Goal: Information Seeking & Learning: Learn about a topic

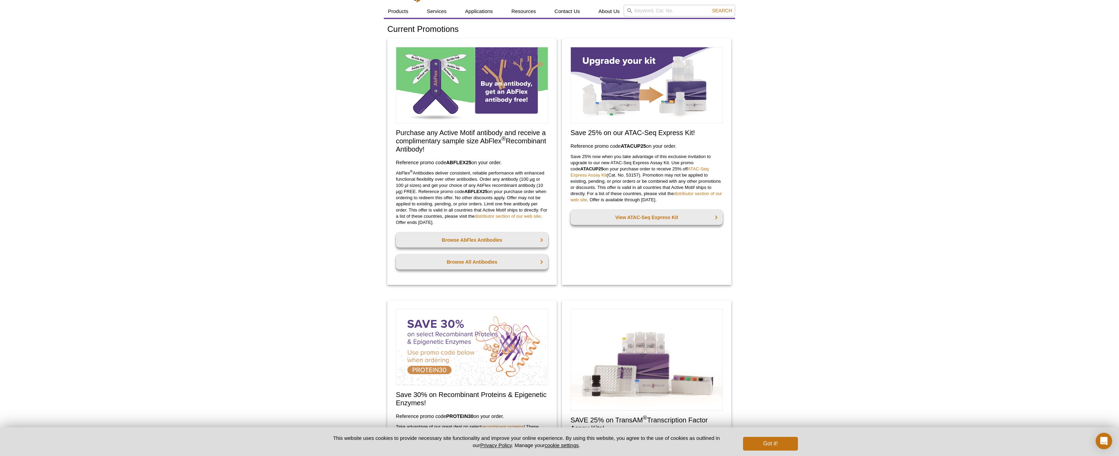
scroll to position [21, 0]
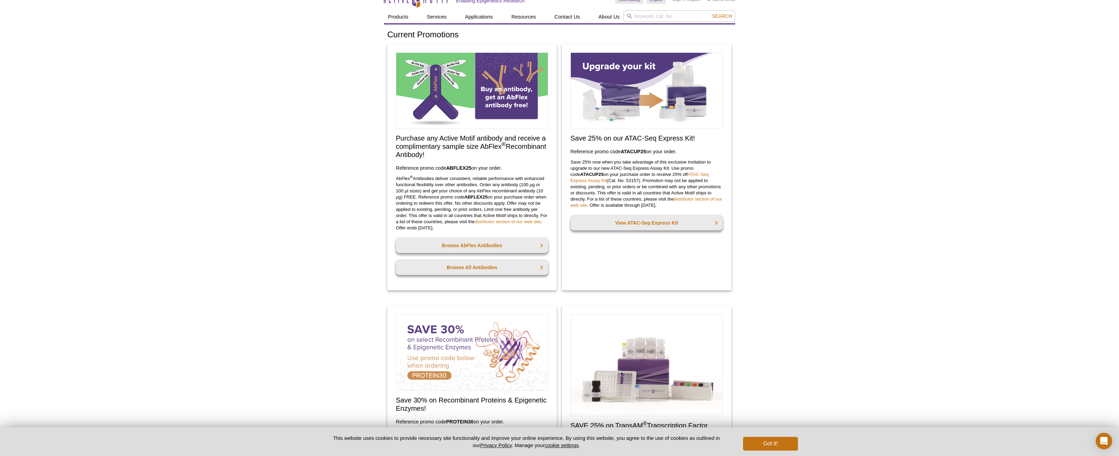
drag, startPoint x: 477, startPoint y: 144, endPoint x: 484, endPoint y: 160, distance: 16.9
click at [484, 160] on div "Purchase any Active Motif antibody and receive a complimentary sample size AbFl…" at bounding box center [471, 167] width 169 height 247
drag, startPoint x: 470, startPoint y: 146, endPoint x: 479, endPoint y: 161, distance: 17.6
click at [479, 161] on div "Purchase any Active Motif antibody and receive a complimentary sample size AbFl…" at bounding box center [471, 167] width 169 height 247
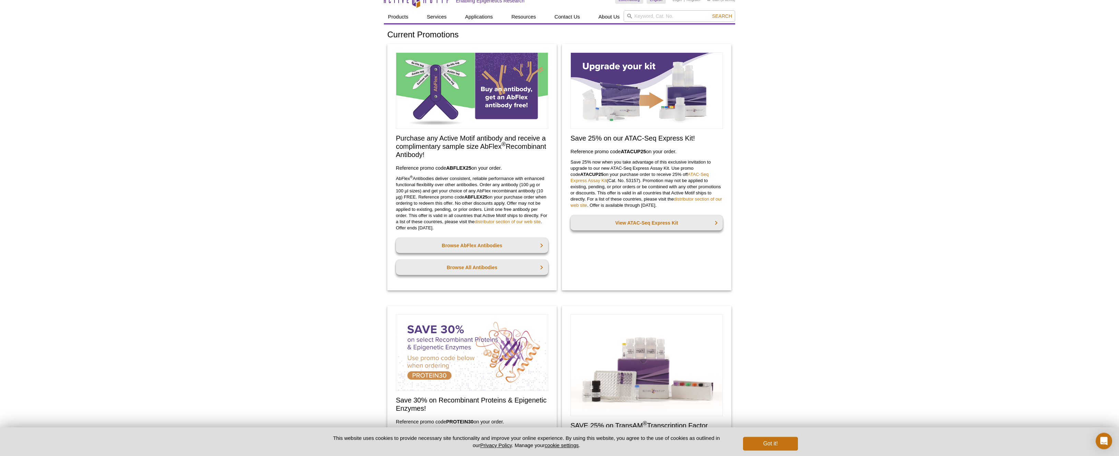
drag, startPoint x: 479, startPoint y: 161, endPoint x: 487, endPoint y: 175, distance: 15.5
click at [480, 161] on div "Purchase any Active Motif antibody and receive a complimentary sample size AbFl…" at bounding box center [471, 167] width 169 height 247
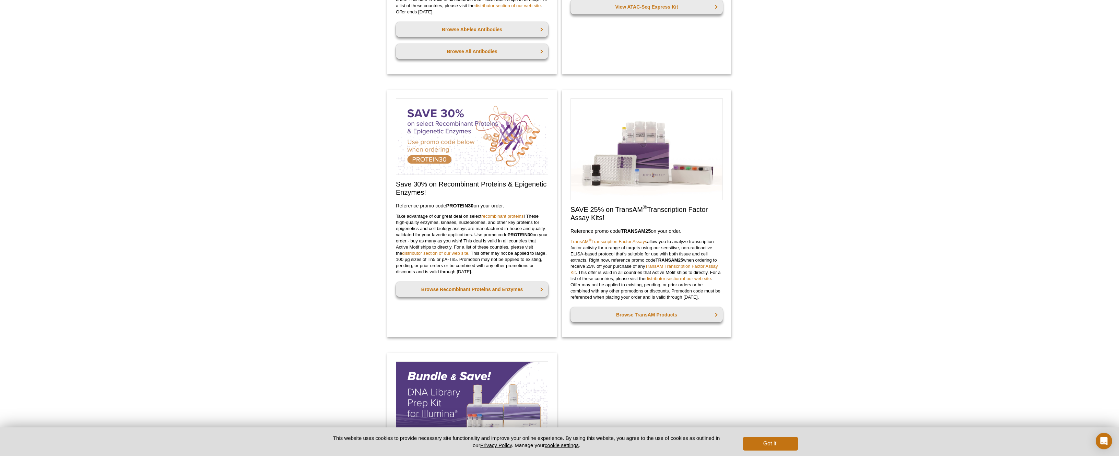
scroll to position [229, 0]
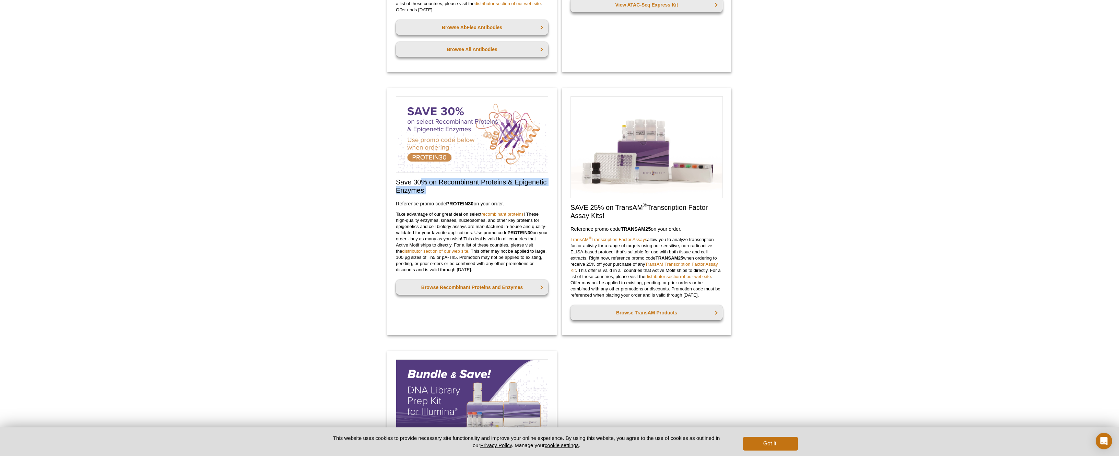
drag, startPoint x: 423, startPoint y: 186, endPoint x: 509, endPoint y: 194, distance: 86.5
click at [509, 194] on h2 "Save 30% on Recombinant Proteins & Epigenetic Enzymes!" at bounding box center [472, 186] width 152 height 16
drag, startPoint x: 461, startPoint y: 204, endPoint x: 506, endPoint y: 205, distance: 45.3
click at [506, 205] on h3 "Reference promo code  PROTEIN30  on your order." at bounding box center [472, 204] width 152 height 8
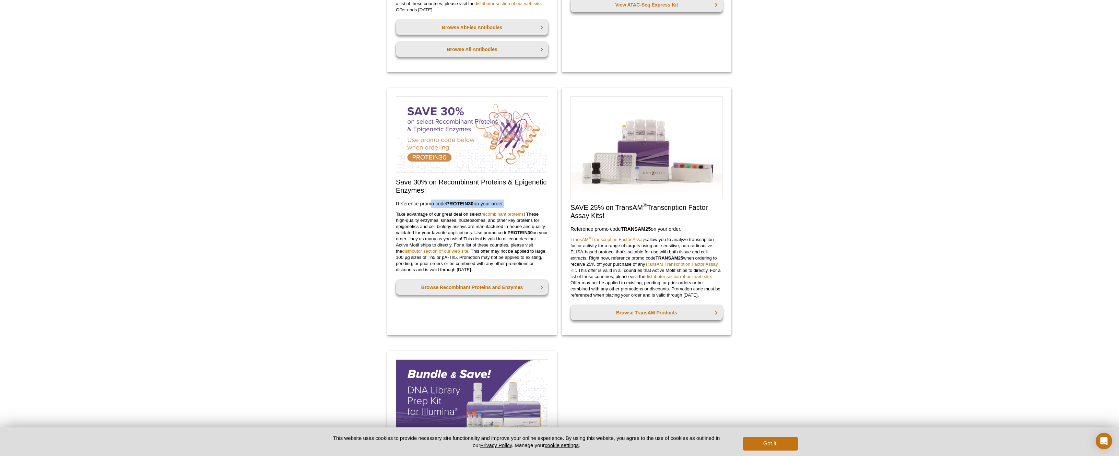
click at [506, 205] on h3 "Reference promo code  PROTEIN30  on your order." at bounding box center [472, 204] width 152 height 8
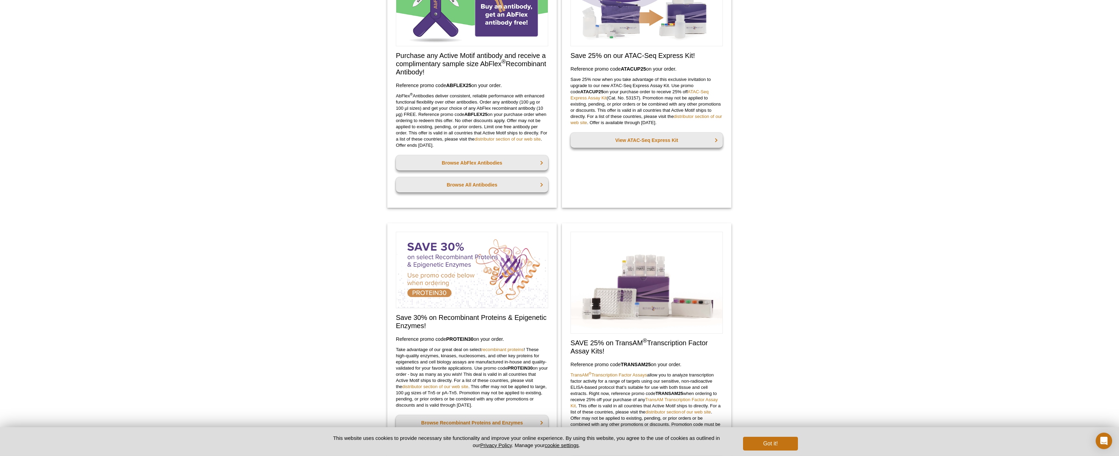
scroll to position [50, 0]
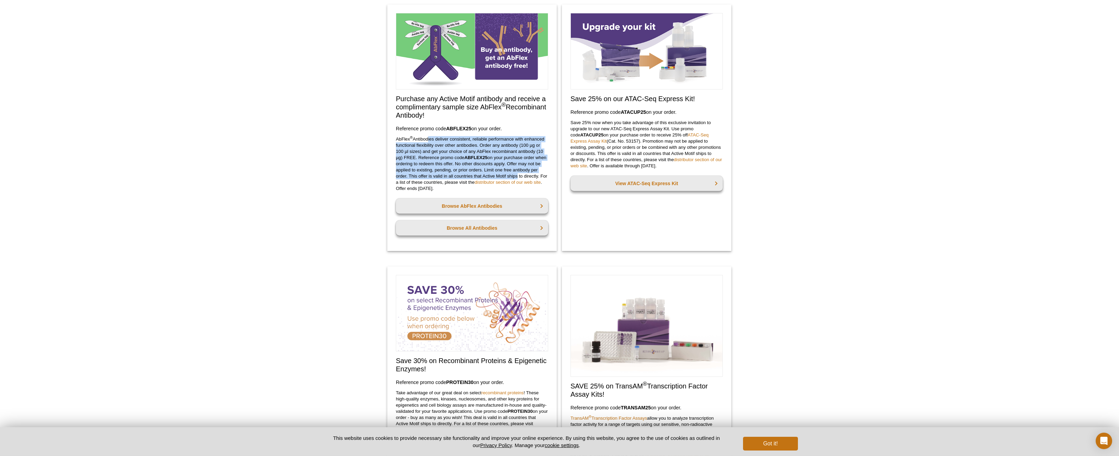
drag, startPoint x: 427, startPoint y: 141, endPoint x: 515, endPoint y: 165, distance: 91.9
click at [514, 176] on p "AbFlex ® Antibodies deliver consistent, reliable performance with enhanced func…" at bounding box center [472, 164] width 152 height 56
click at [515, 163] on p "AbFlex ® Antibodies deliver consistent, reliable performance with enhanced func…" at bounding box center [472, 164] width 152 height 56
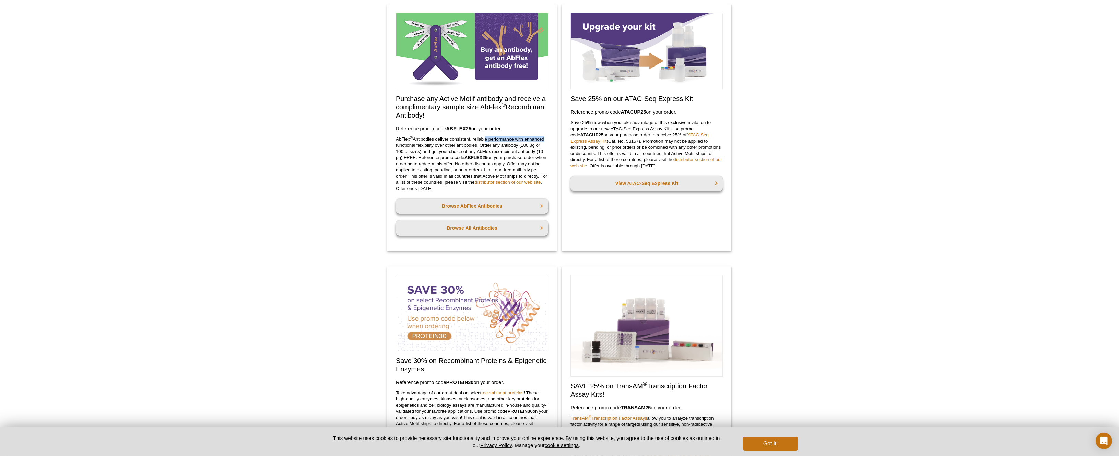
drag, startPoint x: 505, startPoint y: 138, endPoint x: 544, endPoint y: 139, distance: 38.4
click at [544, 139] on p "AbFlex ® Antibodies deliver consistent, reliable performance with enhanced func…" at bounding box center [472, 164] width 152 height 56
drag, startPoint x: 541, startPoint y: 139, endPoint x: 462, endPoint y: 138, distance: 79.2
click at [472, 144] on p "AbFlex ® Antibodies deliver consistent, reliable performance with enhanced func…" at bounding box center [472, 164] width 152 height 56
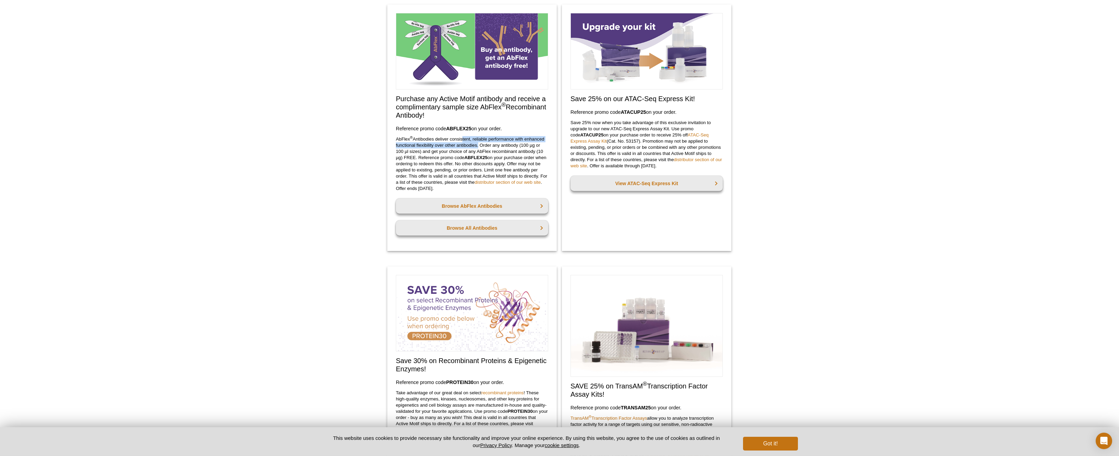
drag, startPoint x: 462, startPoint y: 138, endPoint x: 480, endPoint y: 145, distance: 19.2
click at [478, 145] on p "AbFlex ® Antibodies deliver consistent, reliable performance with enhanced func…" at bounding box center [472, 164] width 152 height 56
click at [480, 146] on p "AbFlex ® Antibodies deliver consistent, reliable performance with enhanced func…" at bounding box center [472, 164] width 152 height 56
drag, startPoint x: 480, startPoint y: 146, endPoint x: 526, endPoint y: 164, distance: 49.6
click at [527, 167] on p "AbFlex ® Antibodies deliver consistent, reliable performance with enhanced func…" at bounding box center [472, 164] width 152 height 56
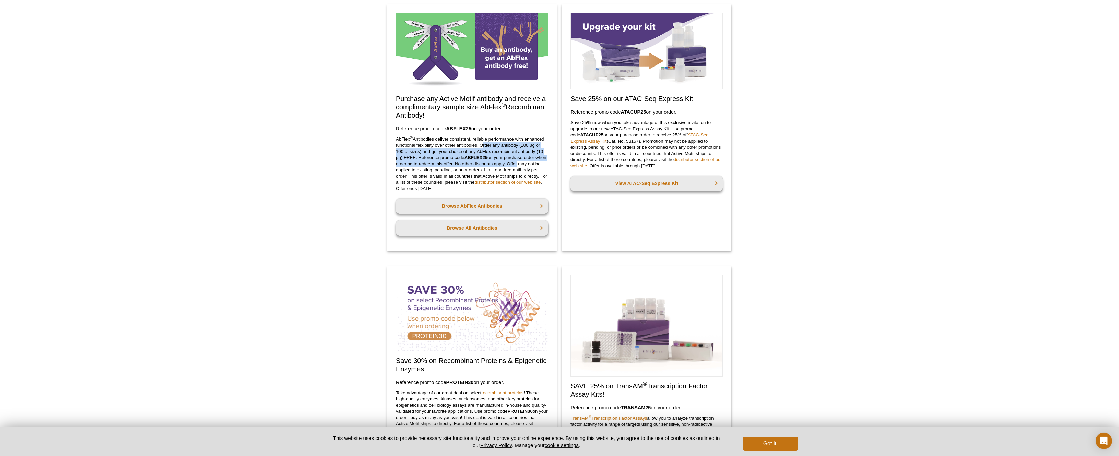
click at [526, 163] on p "AbFlex ® Antibodies deliver consistent, reliable performance with enhanced func…" at bounding box center [472, 164] width 152 height 56
drag, startPoint x: 516, startPoint y: 147, endPoint x: 514, endPoint y: 158, distance: 11.4
click at [515, 158] on p "AbFlex ® Antibodies deliver consistent, reliable performance with enhanced func…" at bounding box center [472, 164] width 152 height 56
click at [514, 158] on p "AbFlex ® Antibodies deliver consistent, reliable performance with enhanced func…" at bounding box center [472, 164] width 152 height 56
drag, startPoint x: 493, startPoint y: 152, endPoint x: 490, endPoint y: 165, distance: 12.7
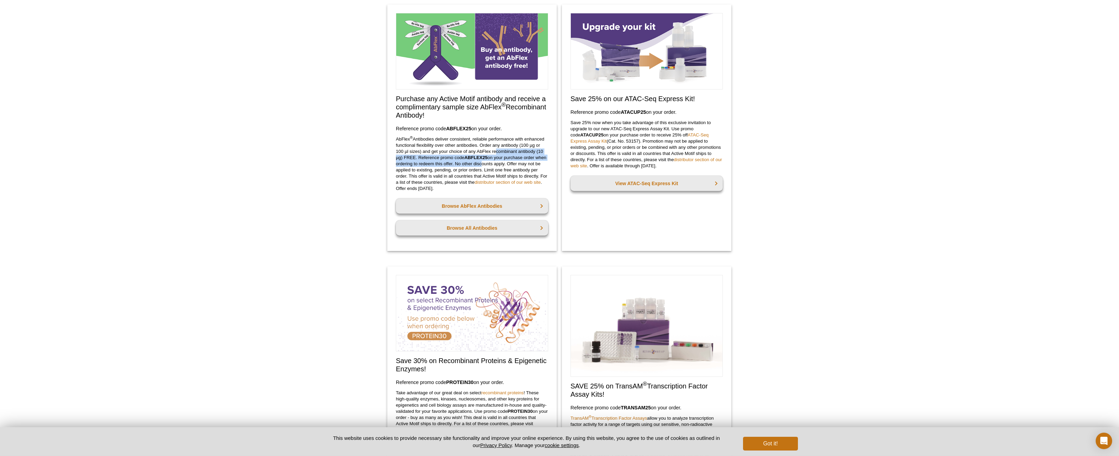
click at [491, 168] on p "AbFlex ® Antibodies deliver consistent, reliable performance with enhanced func…" at bounding box center [472, 164] width 152 height 56
drag, startPoint x: 487, startPoint y: 147, endPoint x: 465, endPoint y: 173, distance: 33.4
click at [466, 173] on p "AbFlex ® Antibodies deliver consistent, reliable performance with enhanced func…" at bounding box center [472, 164] width 152 height 56
drag, startPoint x: 465, startPoint y: 173, endPoint x: 461, endPoint y: 172, distance: 4.5
click at [465, 173] on p "AbFlex ® Antibodies deliver consistent, reliable performance with enhanced func…" at bounding box center [472, 164] width 152 height 56
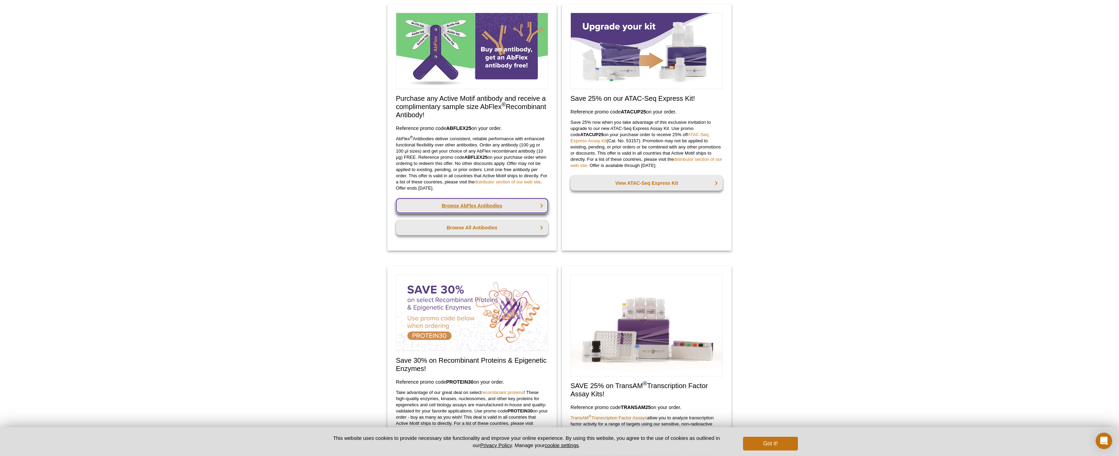
click at [470, 205] on link "Browse AbFlex Antibodies" at bounding box center [472, 205] width 152 height 15
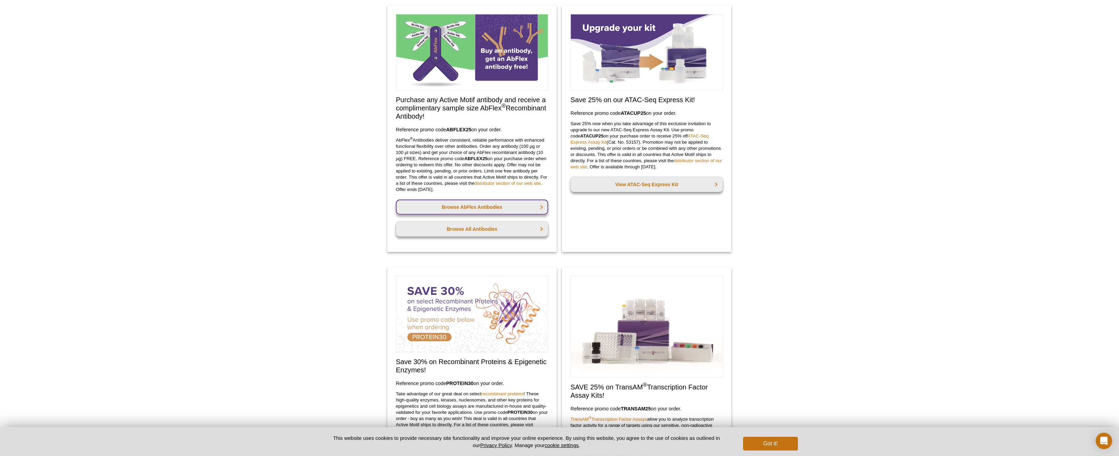
scroll to position [48, 0]
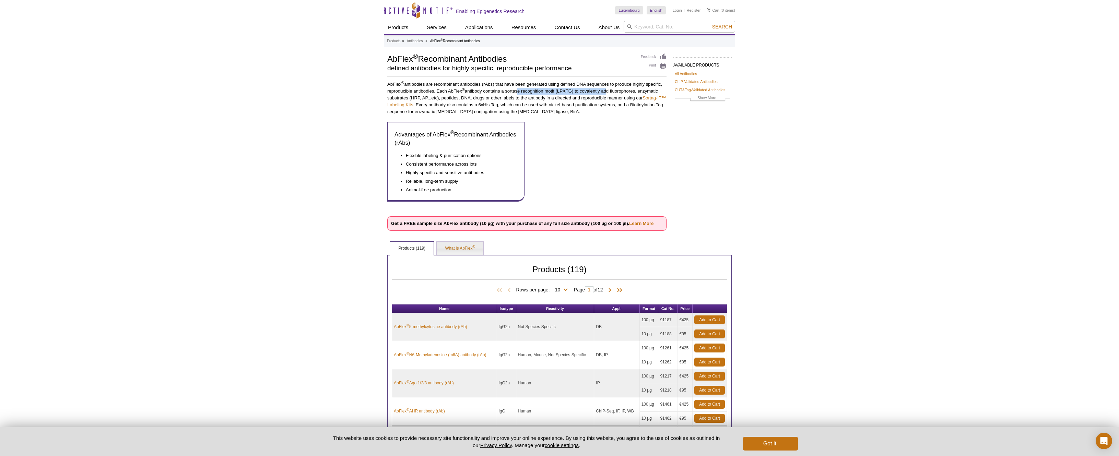
drag, startPoint x: 530, startPoint y: 92, endPoint x: 605, endPoint y: 92, distance: 74.4
click at [605, 92] on p "AbFlex ® antibodies are recombinant antibodies (rAbs) that have been generated …" at bounding box center [526, 98] width 279 height 34
click at [606, 92] on p "AbFlex ® antibodies are recombinant antibodies (rAbs) that have been generated …" at bounding box center [526, 98] width 279 height 34
drag, startPoint x: 511, startPoint y: 92, endPoint x: 649, endPoint y: 90, distance: 138.2
click at [649, 90] on p "AbFlex ® antibodies are recombinant antibodies (rAbs) that have been generated …" at bounding box center [526, 98] width 279 height 34
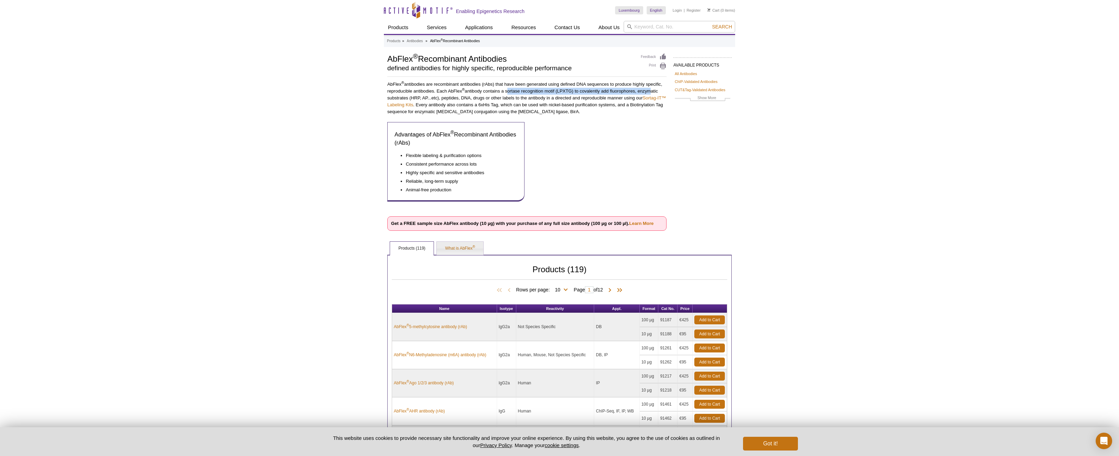
drag, startPoint x: 627, startPoint y: 93, endPoint x: 598, endPoint y: 93, distance: 29.1
click at [627, 93] on p "AbFlex ® antibodies are recombinant antibodies (rAbs) that have been generated …" at bounding box center [526, 98] width 279 height 34
drag, startPoint x: 572, startPoint y: 92, endPoint x: 653, endPoint y: 89, distance: 80.6
click at [653, 89] on p "AbFlex ® antibodies are recombinant antibodies (rAbs) that have been generated …" at bounding box center [526, 98] width 279 height 34
drag, startPoint x: 640, startPoint y: 86, endPoint x: 644, endPoint y: 88, distance: 4.9
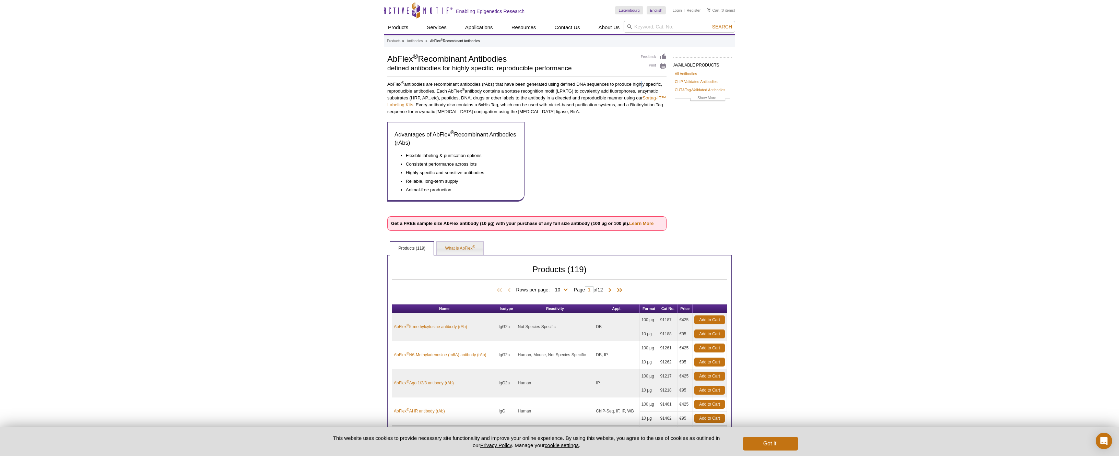
click at [644, 88] on p "AbFlex ® antibodies are recombinant antibodies (rAbs) that have been generated …" at bounding box center [526, 98] width 279 height 34
drag, startPoint x: 657, startPoint y: 91, endPoint x: 529, endPoint y: 99, distance: 127.5
click at [528, 99] on p "AbFlex ® antibodies are recombinant antibodies (rAbs) that have been generated …" at bounding box center [526, 98] width 279 height 34
click at [529, 106] on p "AbFlex ® antibodies are recombinant antibodies (rAbs) that have been generated …" at bounding box center [526, 98] width 279 height 34
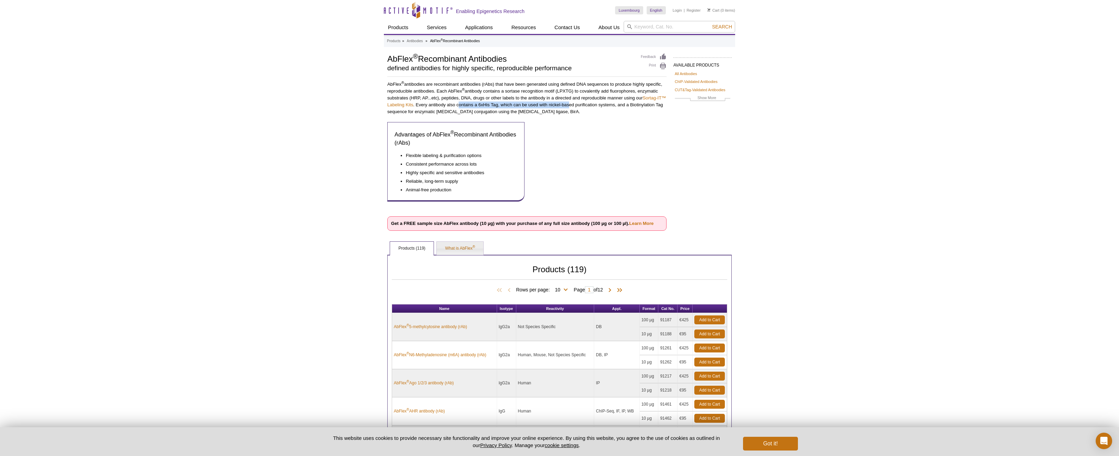
drag, startPoint x: 485, startPoint y: 103, endPoint x: 584, endPoint y: 107, distance: 99.2
click at [584, 108] on p "AbFlex ® antibodies are recombinant antibodies (rAbs) that have been generated …" at bounding box center [526, 98] width 279 height 34
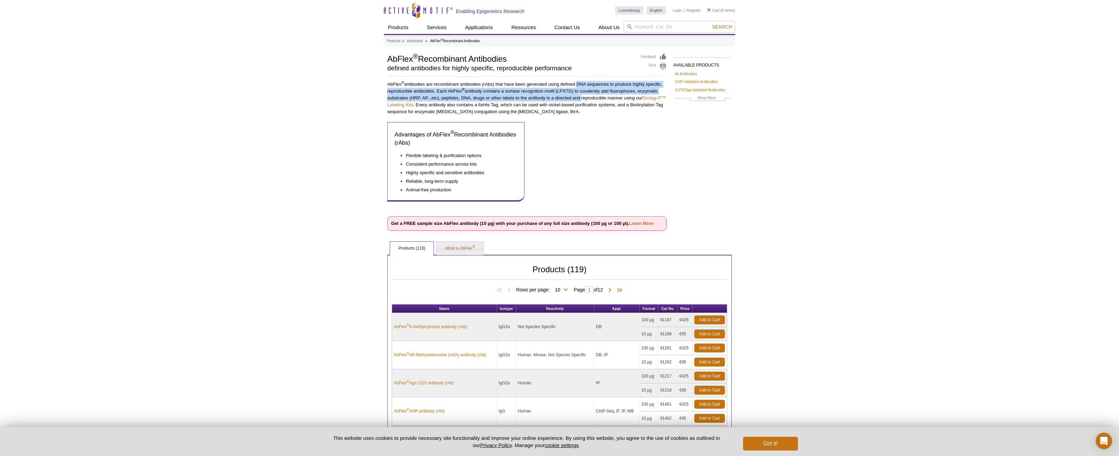
drag, startPoint x: 579, startPoint y: 96, endPoint x: 580, endPoint y: 100, distance: 4.5
click at [580, 100] on p "AbFlex ® antibodies are recombinant antibodies (rAbs) that have been generated …" at bounding box center [526, 98] width 279 height 34
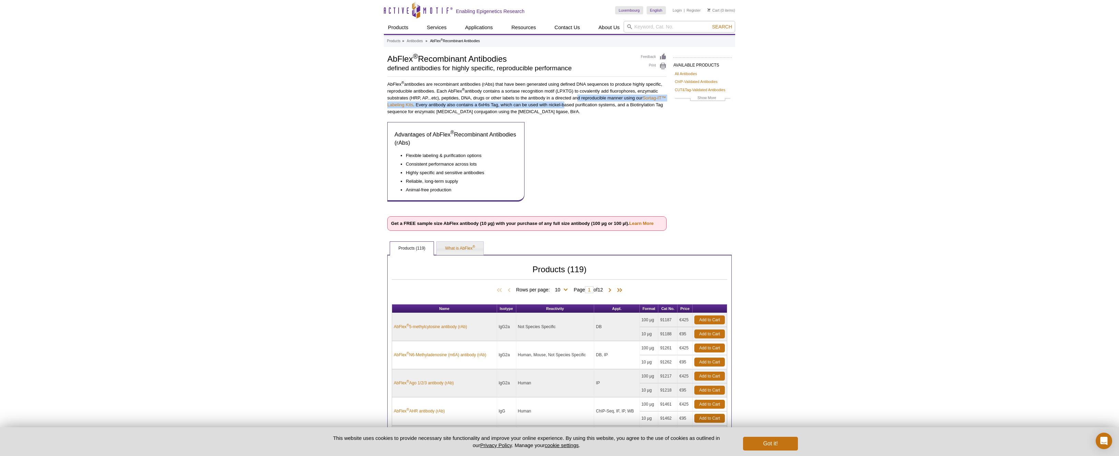
click at [575, 109] on p "AbFlex ® antibodies are recombinant antibodies (rAbs) that have been generated …" at bounding box center [526, 98] width 279 height 34
drag, startPoint x: 568, startPoint y: 102, endPoint x: 568, endPoint y: 107, distance: 5.5
click at [568, 107] on p "AbFlex ® antibodies are recombinant antibodies (rAbs) that have been generated …" at bounding box center [526, 98] width 279 height 34
drag, startPoint x: 568, startPoint y: 107, endPoint x: 516, endPoint y: 105, distance: 51.2
click at [565, 107] on p "AbFlex ® antibodies are recombinant antibodies (rAbs) that have been generated …" at bounding box center [526, 98] width 279 height 34
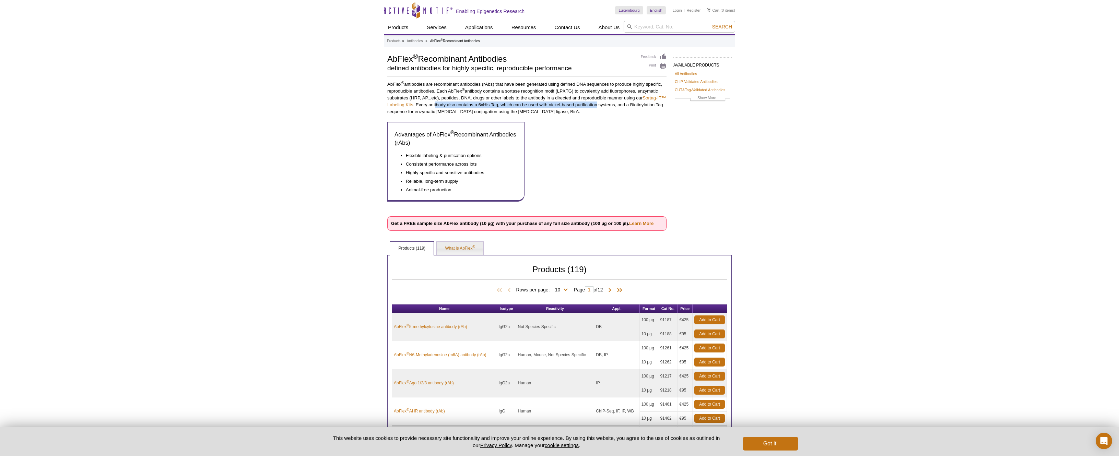
drag, startPoint x: 445, startPoint y: 106, endPoint x: 617, endPoint y: 97, distance: 172.3
click at [618, 105] on p "AbFlex ® antibodies are recombinant antibodies (rAbs) that have been generated …" at bounding box center [526, 98] width 279 height 34
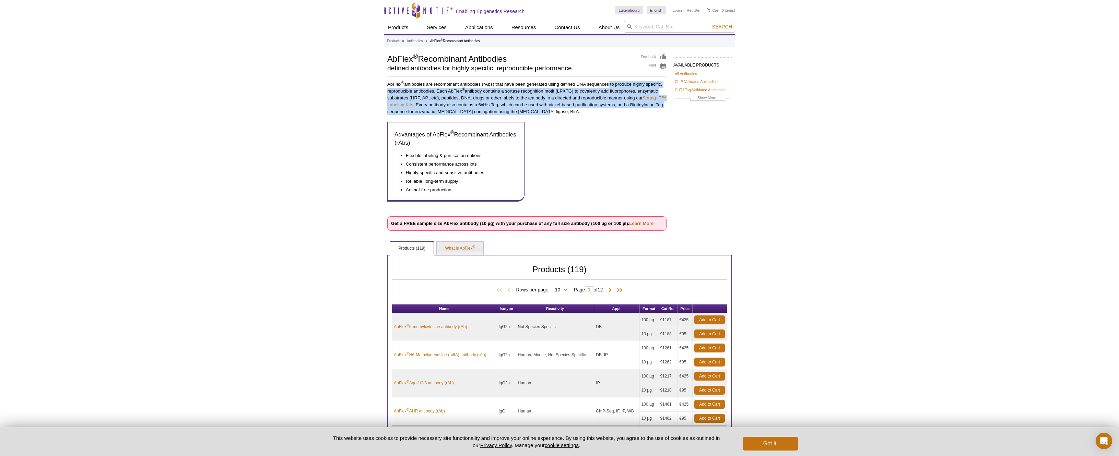
drag, startPoint x: 608, startPoint y: 86, endPoint x: 611, endPoint y: 109, distance: 23.3
click at [612, 113] on p "AbFlex ® antibodies are recombinant antibodies (rAbs) that have been generated …" at bounding box center [526, 98] width 279 height 34
drag, startPoint x: 608, startPoint y: 102, endPoint x: 605, endPoint y: 105, distance: 4.6
click at [608, 102] on p "AbFlex ® antibodies are recombinant antibodies (rAbs) that have been generated …" at bounding box center [526, 98] width 279 height 34
